Goal: Check status: Check status

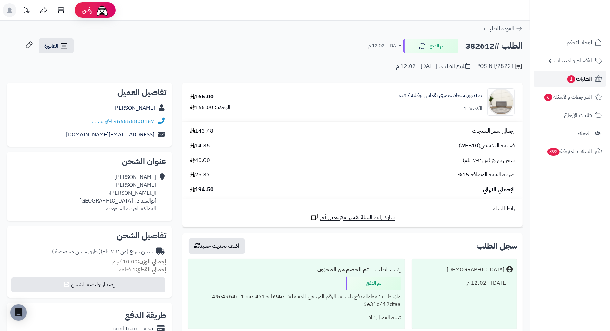
click at [580, 81] on span "الطلبات 1" at bounding box center [579, 79] width 25 height 10
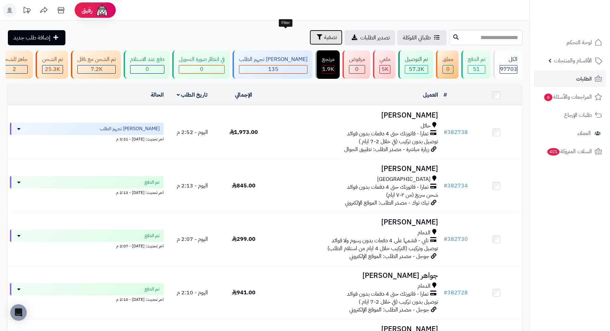
click at [324, 40] on span "تصفية" at bounding box center [330, 37] width 13 height 8
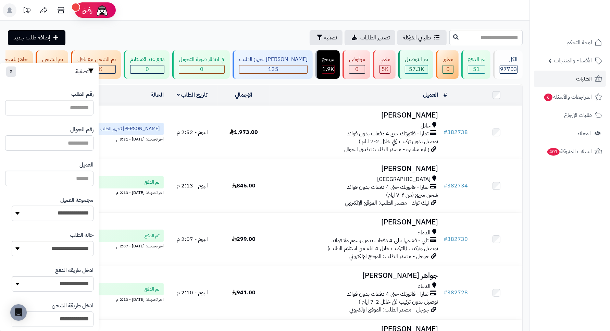
paste input "*********"
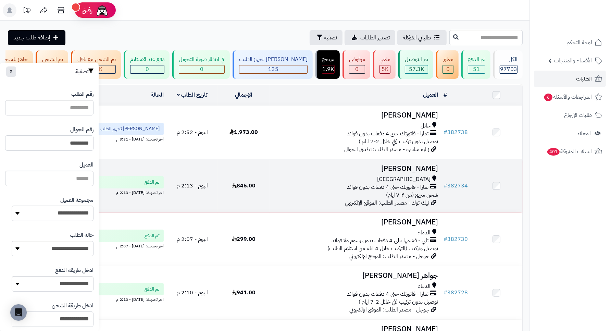
type input "*********"
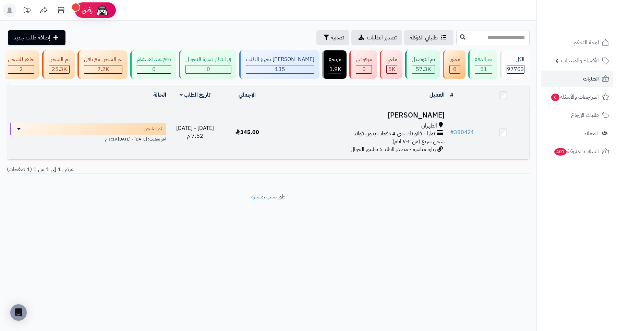
click at [417, 119] on h3 "فيصل القحطاني" at bounding box center [360, 115] width 168 height 8
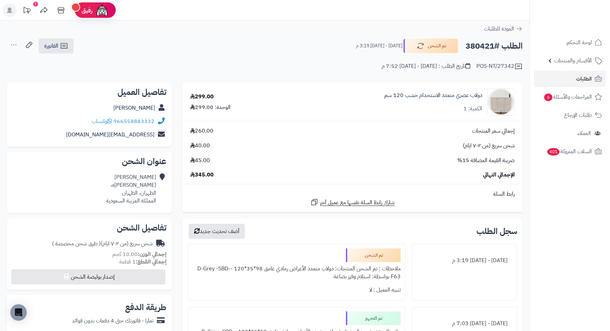
drag, startPoint x: 251, startPoint y: 43, endPoint x: 223, endPoint y: 46, distance: 28.3
click at [223, 46] on div "الطلب #380421 تم الشحن الخميس - ٢ أكتوبر ٢٠٢٥ - 3:19 م الفاتورة طباعة الفاتورة …" at bounding box center [265, 46] width 516 height 16
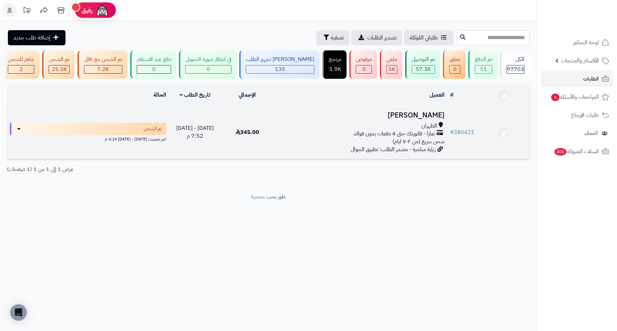
click at [422, 119] on h3 "[PERSON_NAME]" at bounding box center [360, 115] width 168 height 8
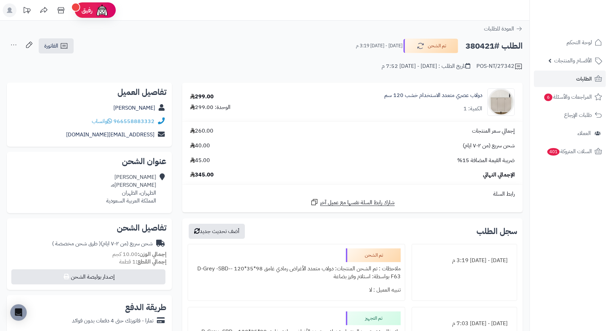
drag, startPoint x: 208, startPoint y: 146, endPoint x: 188, endPoint y: 143, distance: 19.7
click at [188, 143] on div "شحن سريع (من ٢-٧ ايام) 40.00" at bounding box center [352, 146] width 335 height 8
click at [194, 146] on icon at bounding box center [192, 145] width 5 height 5
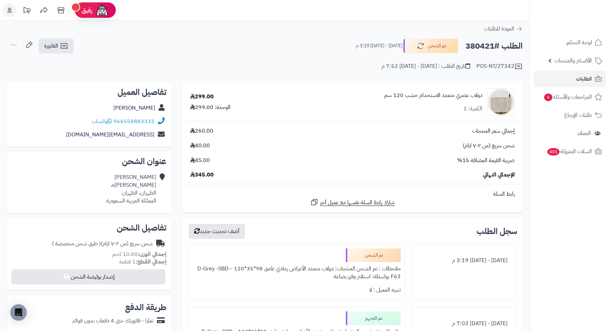
click at [201, 146] on span "40.00" at bounding box center [200, 146] width 20 height 8
click at [203, 97] on div "299.00" at bounding box center [202, 97] width 24 height 8
click at [235, 89] on td "299.00 الوحدة: 299.00" at bounding box center [229, 102] width 95 height 38
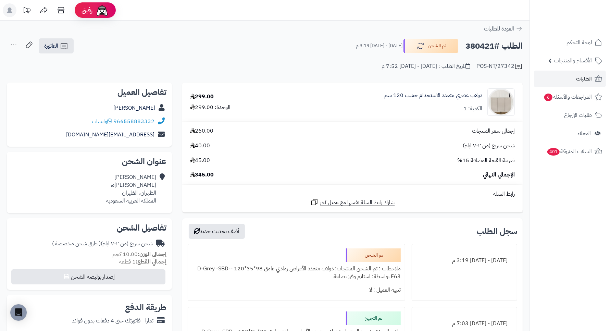
click at [298, 72] on div "**********" at bounding box center [265, 57] width 530 height 39
click at [210, 97] on div "299.00" at bounding box center [202, 97] width 24 height 8
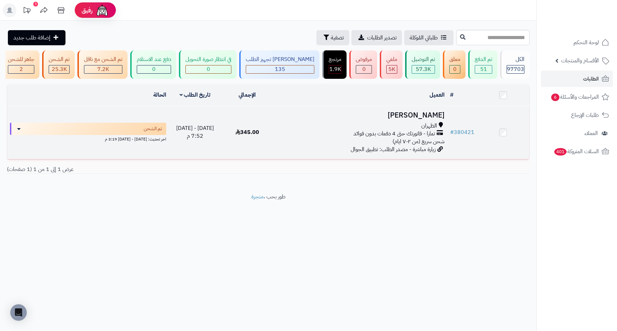
click at [418, 119] on h3 "[PERSON_NAME]" at bounding box center [360, 115] width 168 height 8
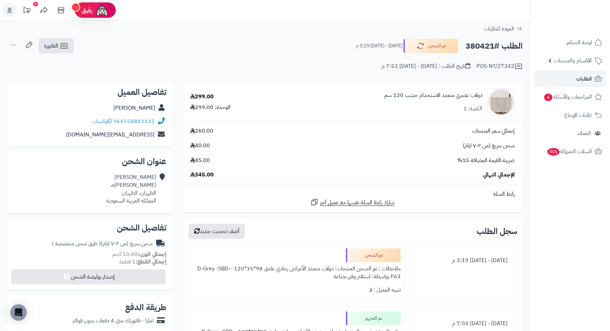
click at [480, 49] on h2 "الطلب #380421" at bounding box center [494, 46] width 57 height 14
copy h2 "380421"
click at [578, 81] on span "الطلبات" at bounding box center [584, 79] width 16 height 10
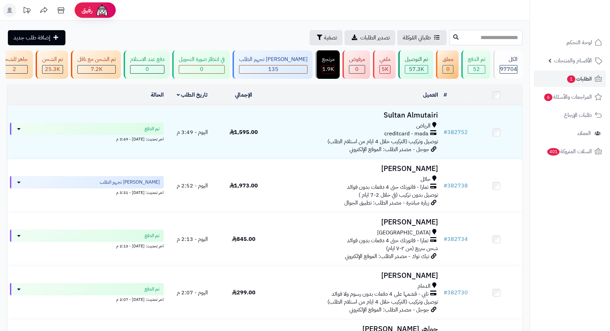
click at [501, 38] on input "text" at bounding box center [486, 37] width 73 height 15
type input "******"
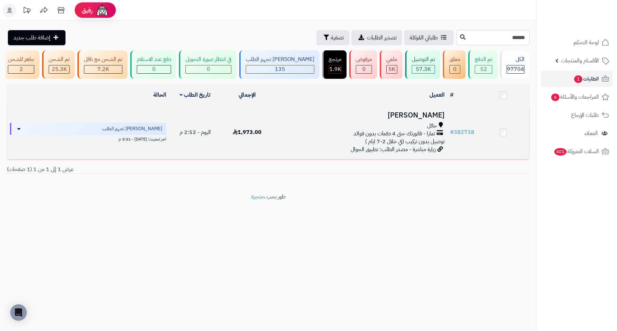
click at [423, 119] on h3 "[PERSON_NAME]" at bounding box center [360, 115] width 168 height 8
click at [419, 119] on h3 "[PERSON_NAME]" at bounding box center [360, 115] width 168 height 8
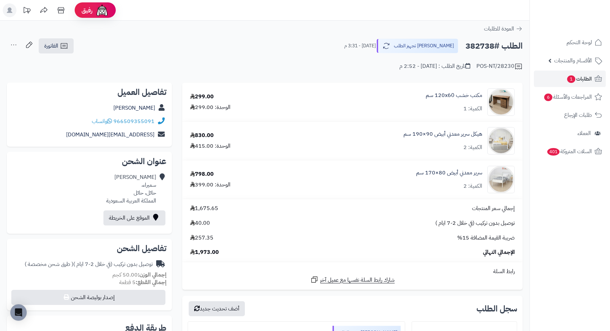
drag, startPoint x: 291, startPoint y: 62, endPoint x: 305, endPoint y: 52, distance: 17.1
click at [305, 52] on div "الطلب #382738 جاري تجهيز الطلب [DATE] - 3:31 م الفاتورة طباعة الفاتورة إرسال ال…" at bounding box center [265, 46] width 516 height 16
drag, startPoint x: 305, startPoint y: 52, endPoint x: 314, endPoint y: 47, distance: 10.6
click at [314, 47] on div "الطلب #382738 جاري تجهيز الطلب اليوم - 3:31 م الفاتورة طباعة الفاتورة إرسال الف…" at bounding box center [265, 46] width 516 height 16
drag, startPoint x: 309, startPoint y: 46, endPoint x: 294, endPoint y: 37, distance: 17.8
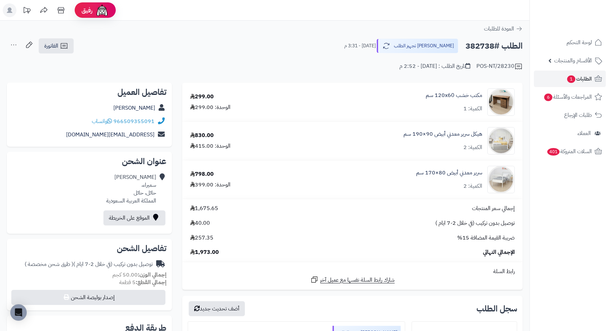
click at [294, 37] on div "**********" at bounding box center [265, 297] width 530 height 552
